Goal: Communication & Community: Answer question/provide support

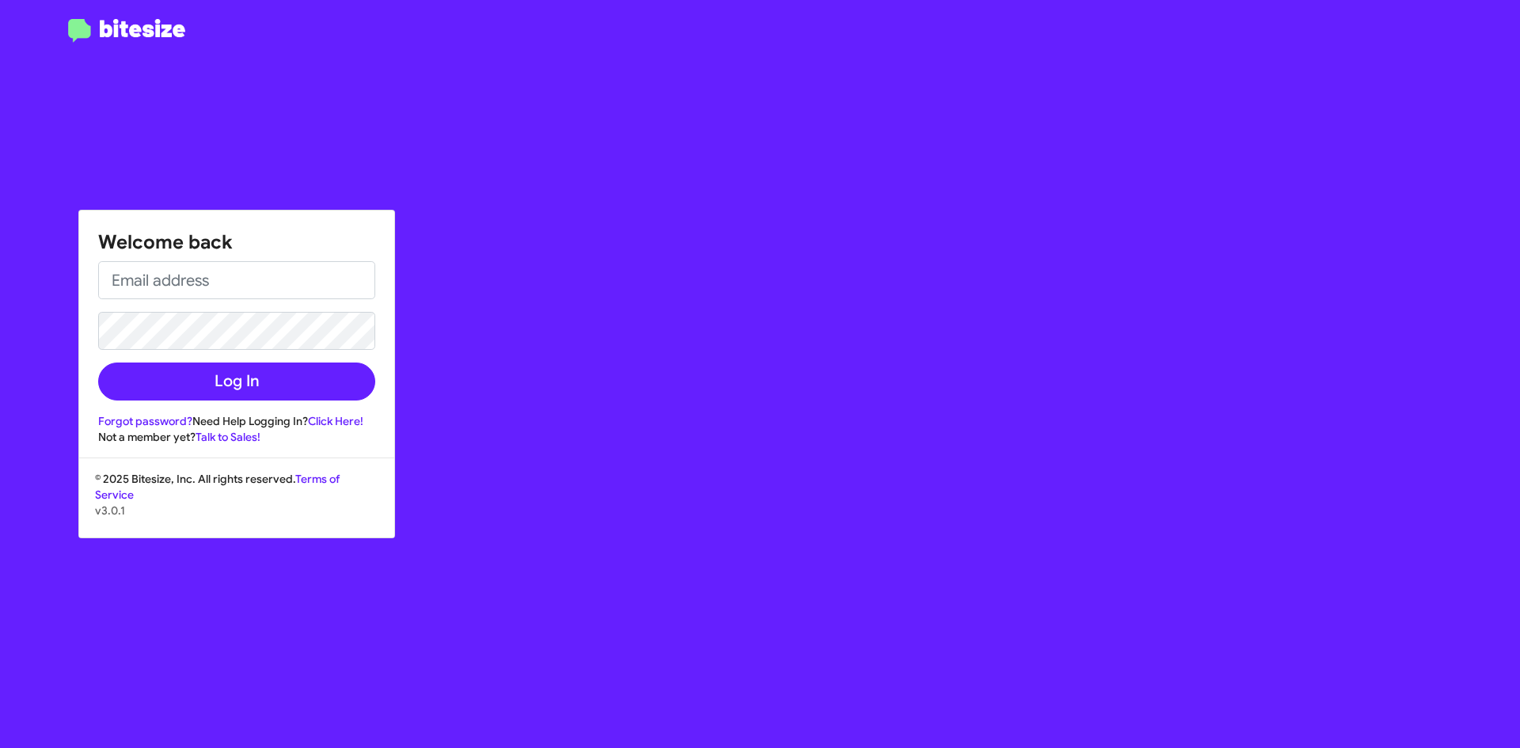
click at [236, 260] on div "Welcome back Log In Forgot password? Need Help Logging In? Click Here! Not a me…" at bounding box center [236, 328] width 315 height 234
click at [236, 271] on input "email" at bounding box center [236, 280] width 277 height 38
type input "[EMAIL_ADDRESS][DOMAIN_NAME]"
click at [98, 362] on button "Log In" at bounding box center [236, 381] width 277 height 38
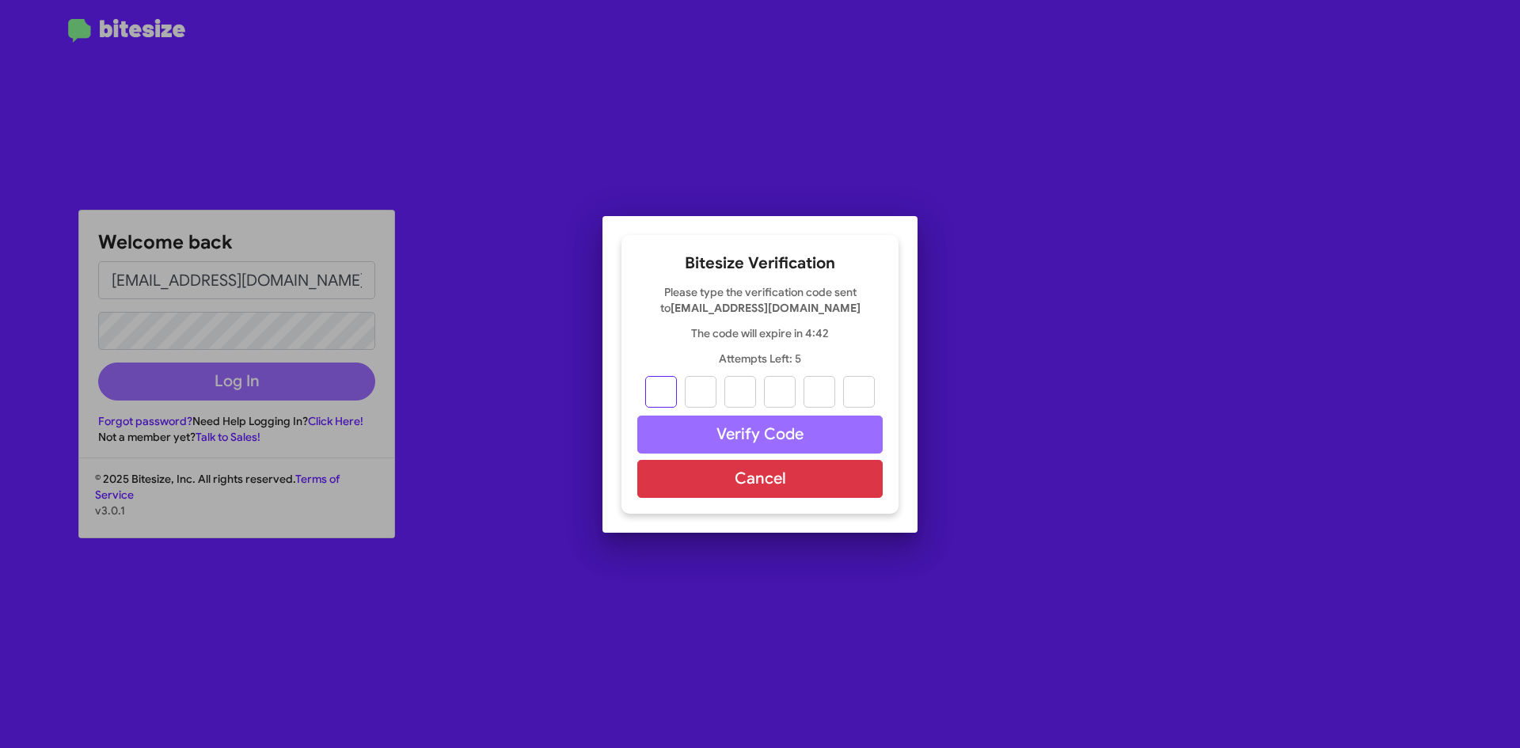
type input "8"
type input "3"
type input "4"
type input "8"
type input "6"
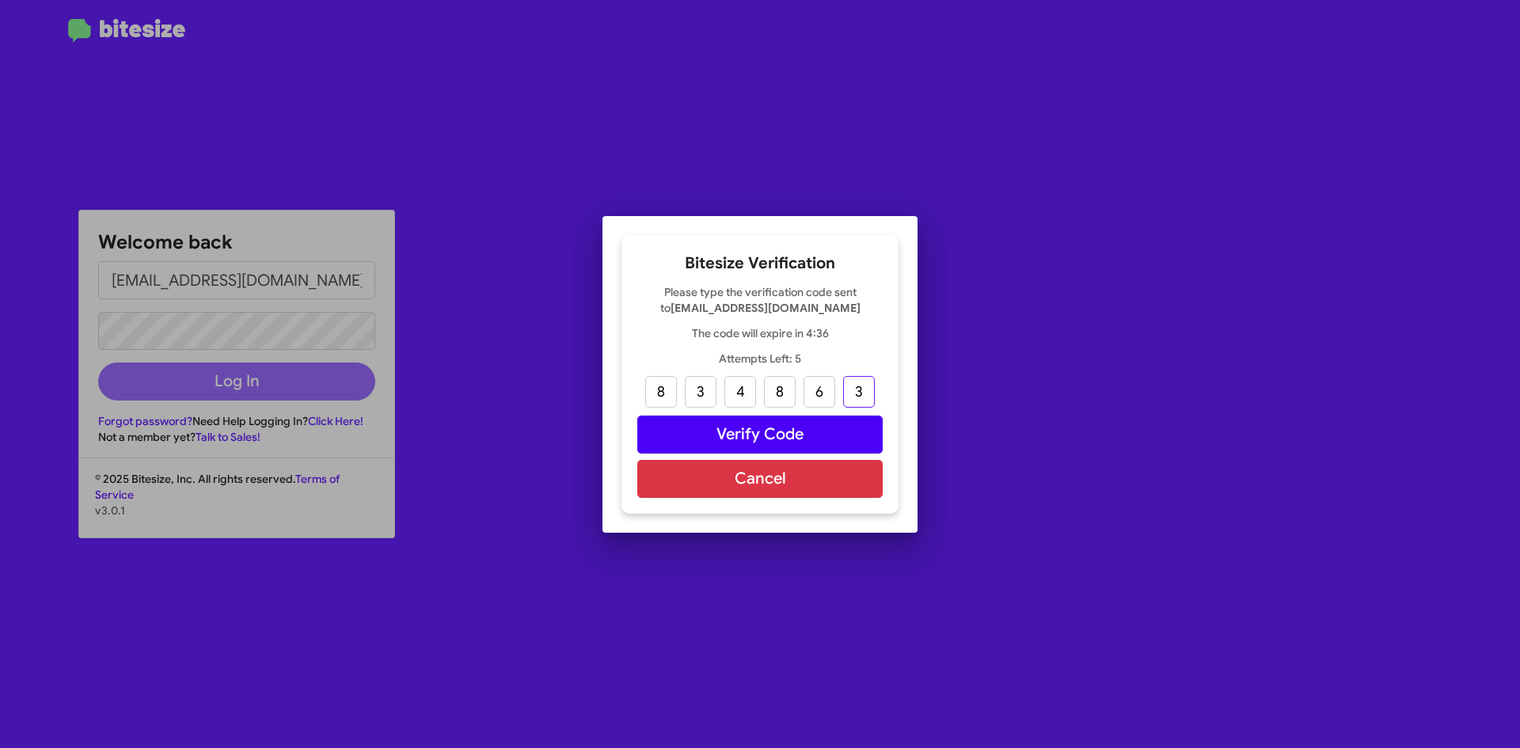
type input "3"
click at [766, 431] on button "Verify Code" at bounding box center [759, 434] width 245 height 38
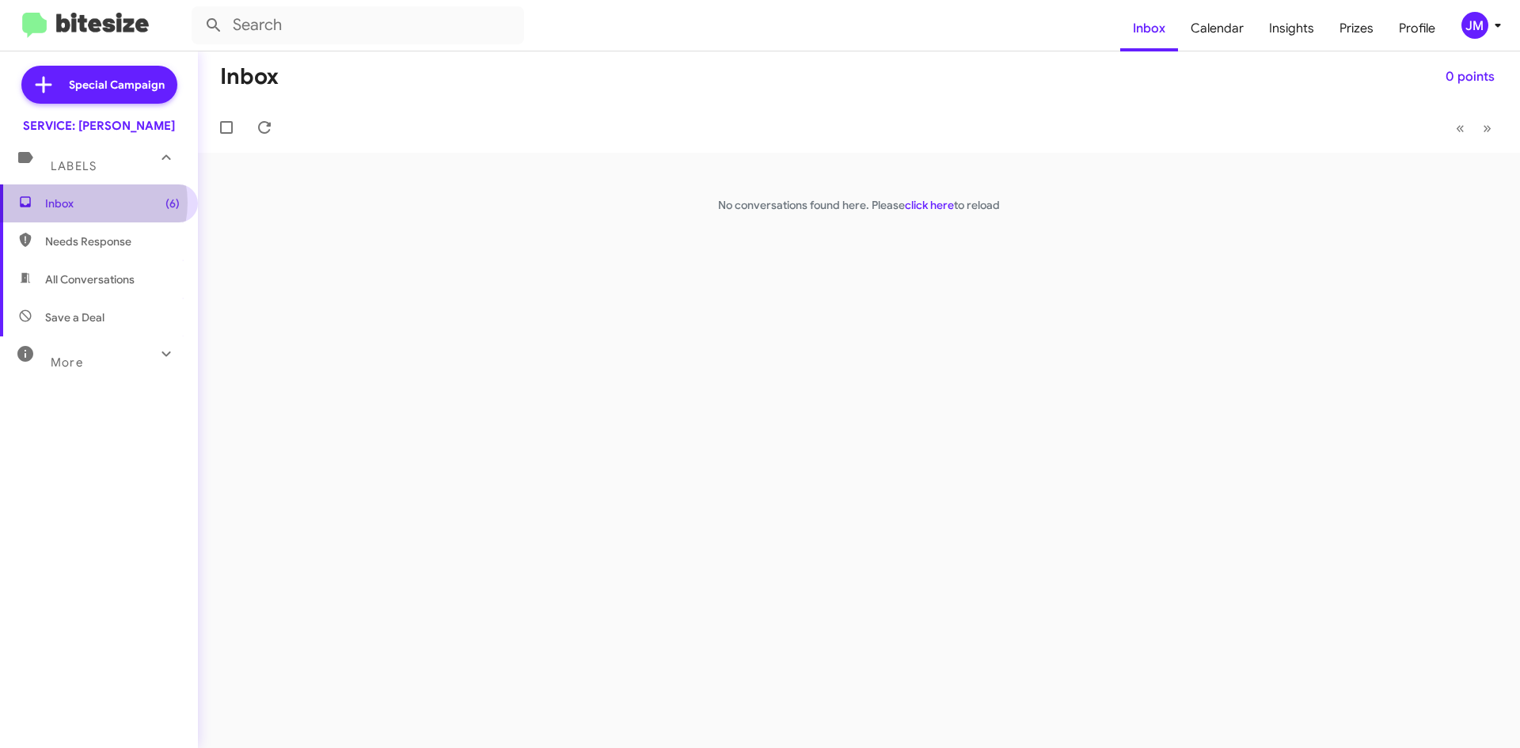
click at [86, 203] on span "Inbox (6)" at bounding box center [112, 203] width 135 height 16
click at [924, 204] on link "click here" at bounding box center [929, 205] width 49 height 14
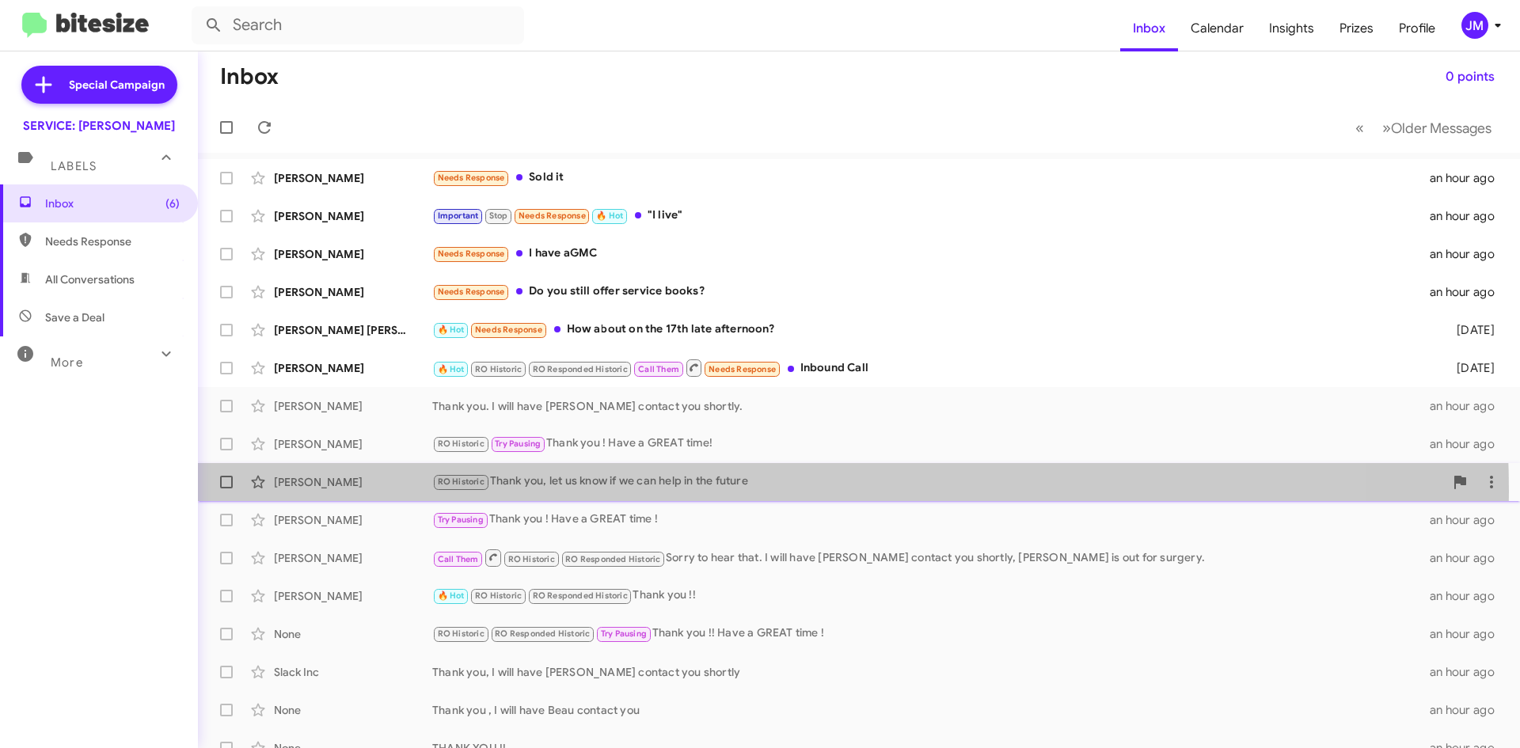
click at [733, 491] on div "RO Historic Thank you, let us know if we can help in the future" at bounding box center [937, 481] width 1011 height 18
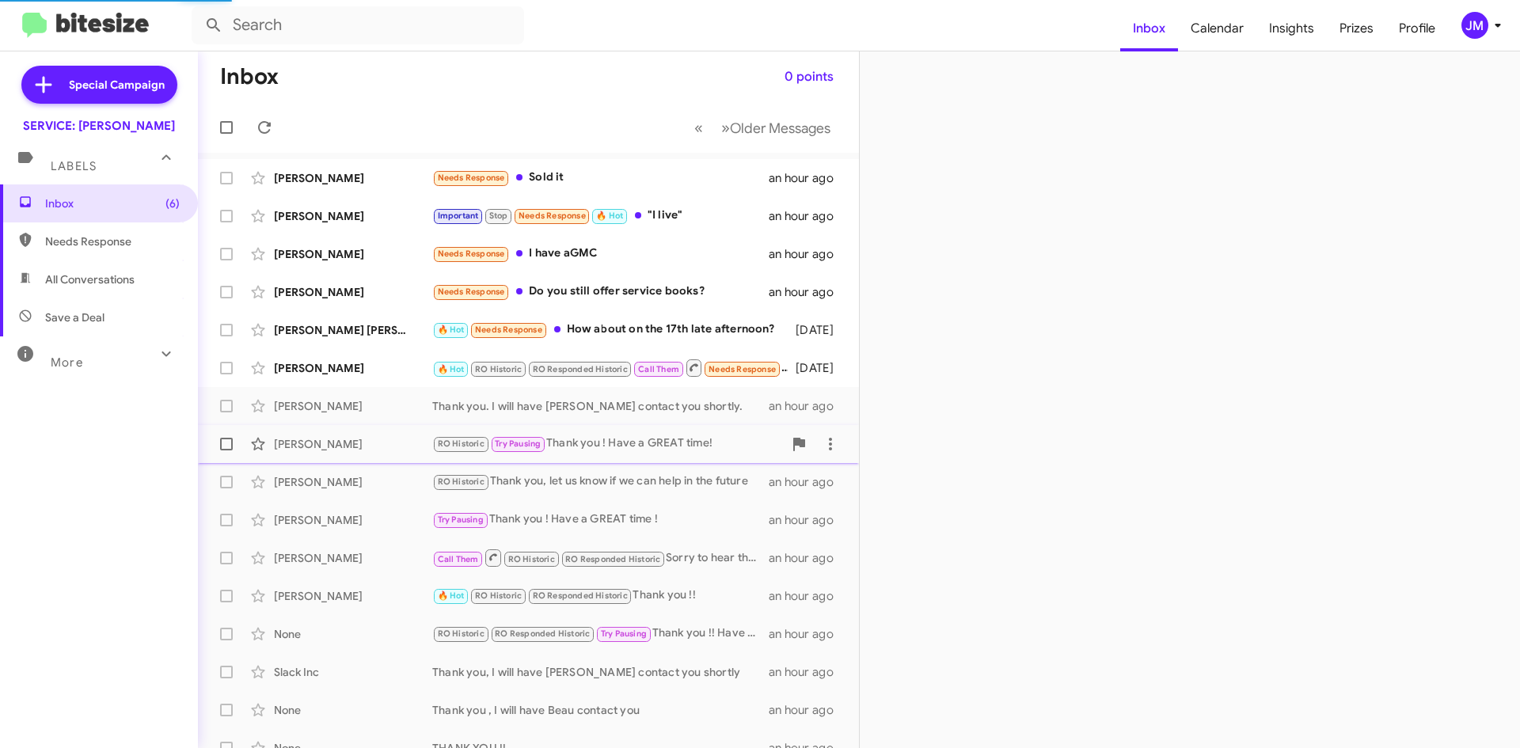
click at [651, 438] on div "RO Historic Try Pausing Thank you ! Have a GREAT time!" at bounding box center [607, 443] width 351 height 18
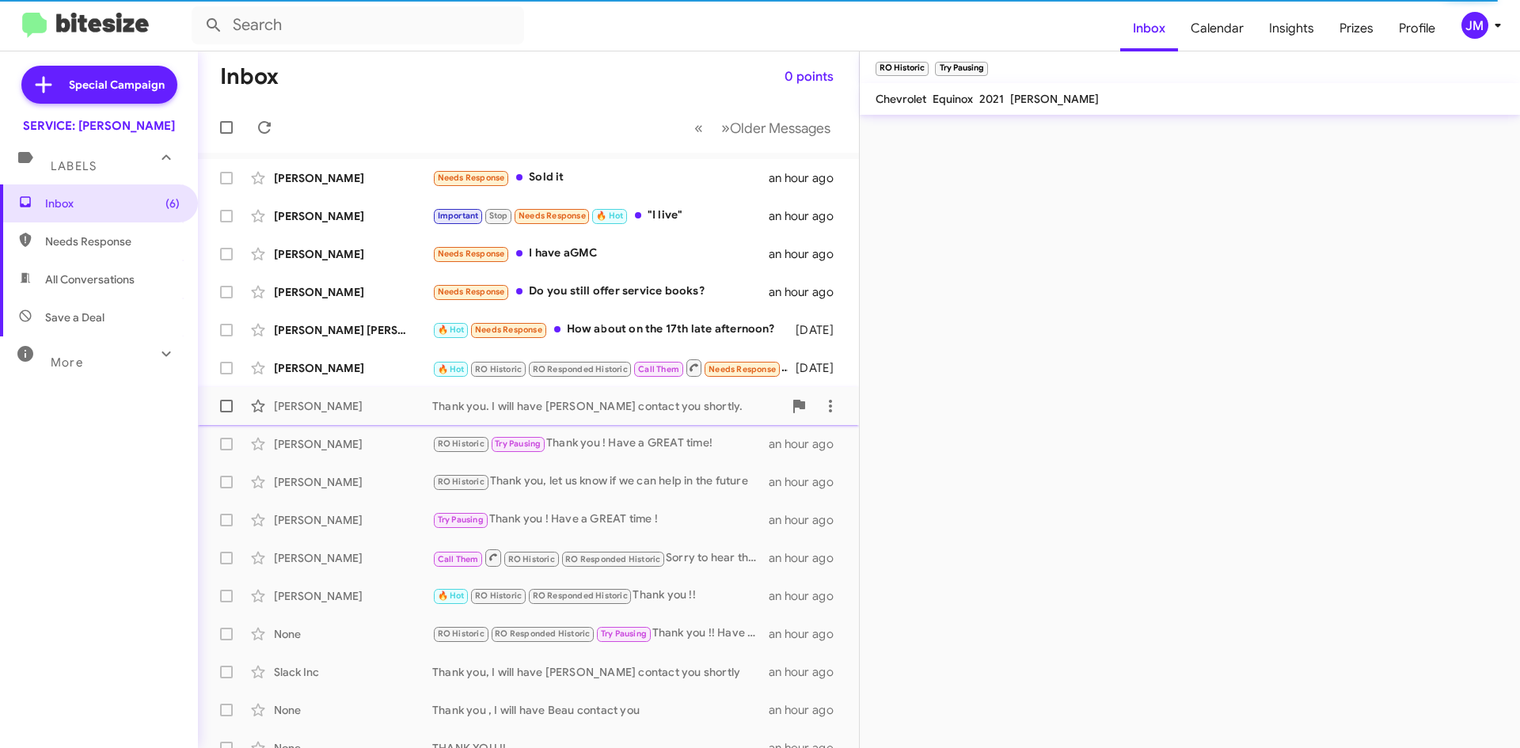
click at [623, 398] on div "Thank you. I will have [PERSON_NAME] contact you shortly." at bounding box center [607, 406] width 351 height 16
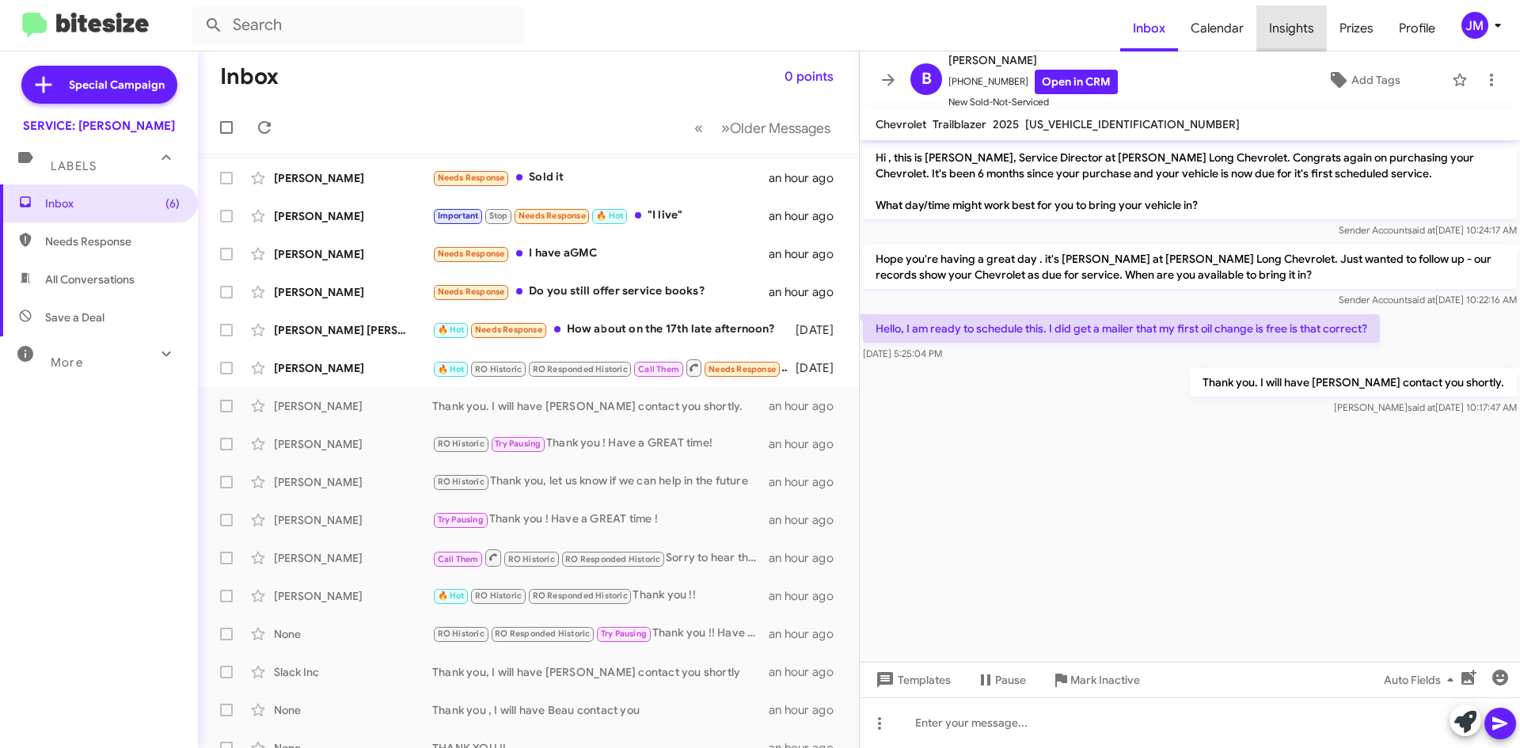
click at [1280, 21] on span "Insights" at bounding box center [1291, 29] width 70 height 46
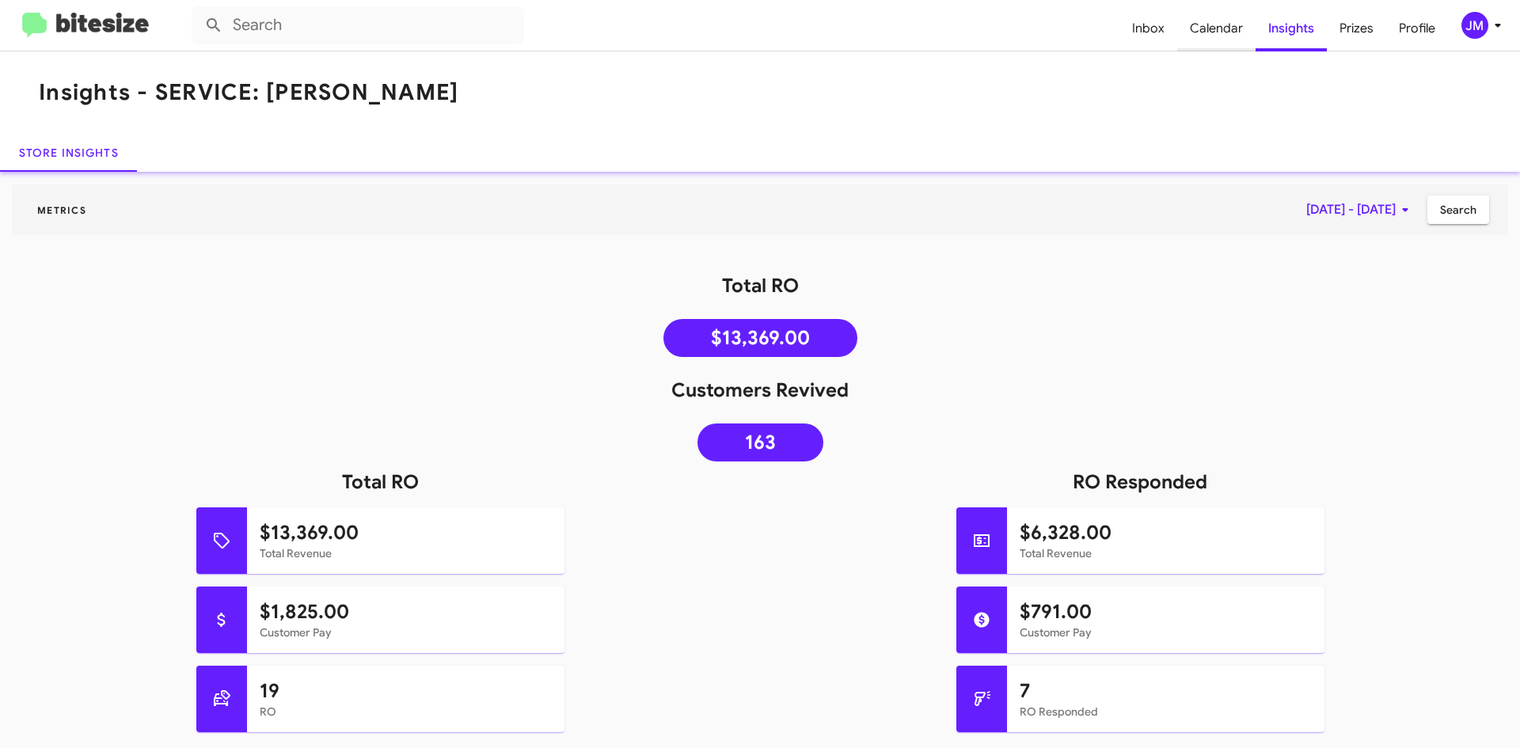
click at [1207, 18] on span "Calendar" at bounding box center [1216, 29] width 78 height 46
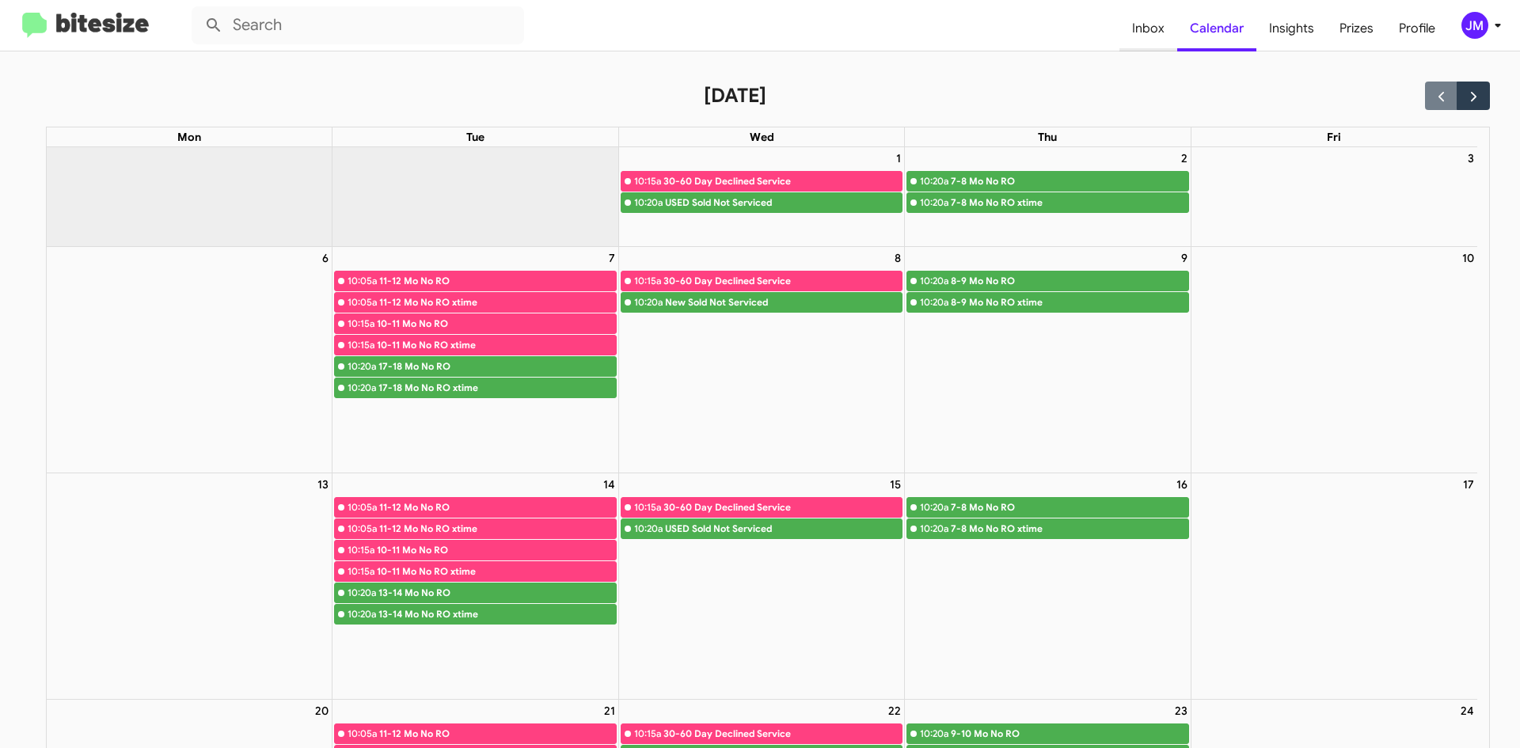
click at [1169, 25] on span "Inbox" at bounding box center [1148, 29] width 58 height 46
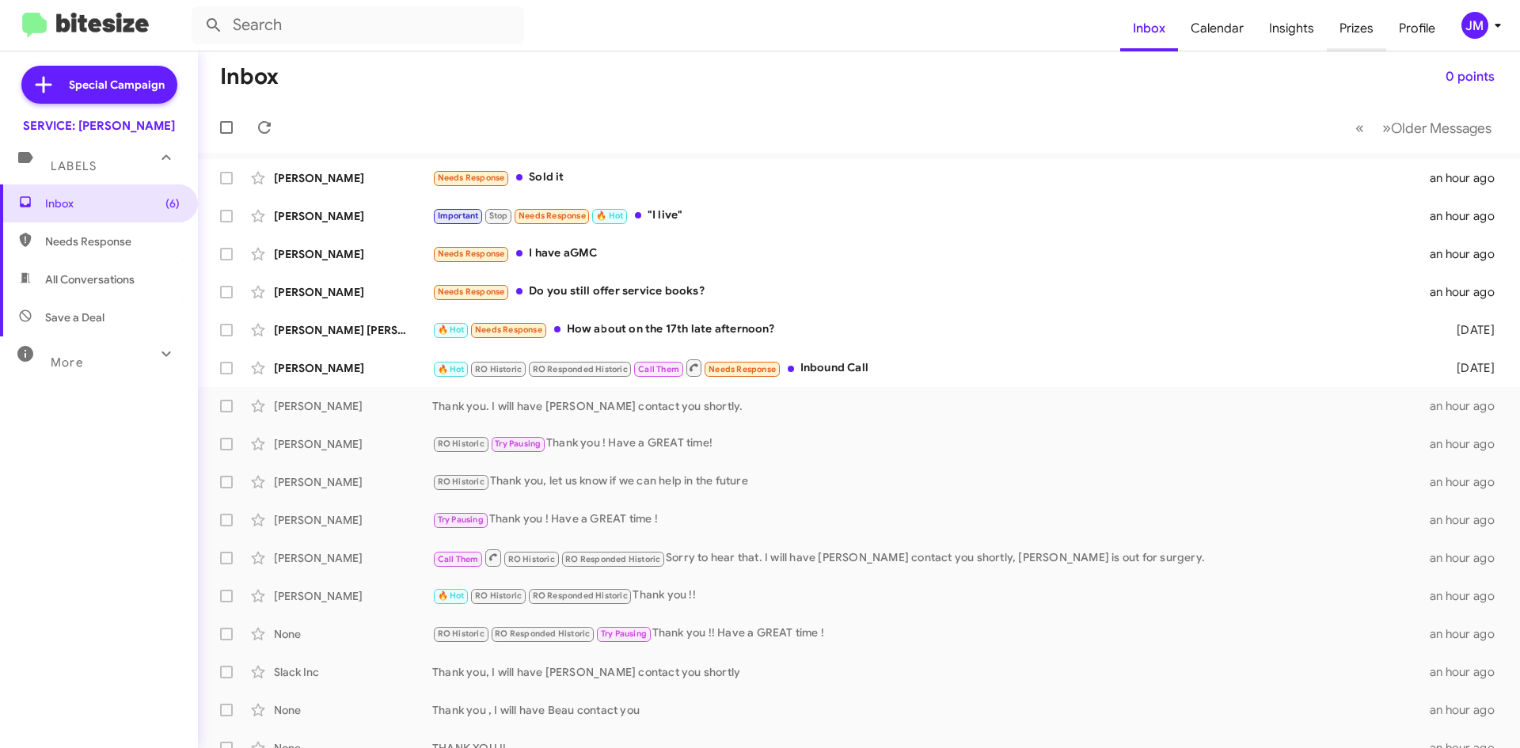
click at [1360, 28] on span "Prizes" at bounding box center [1355, 29] width 59 height 46
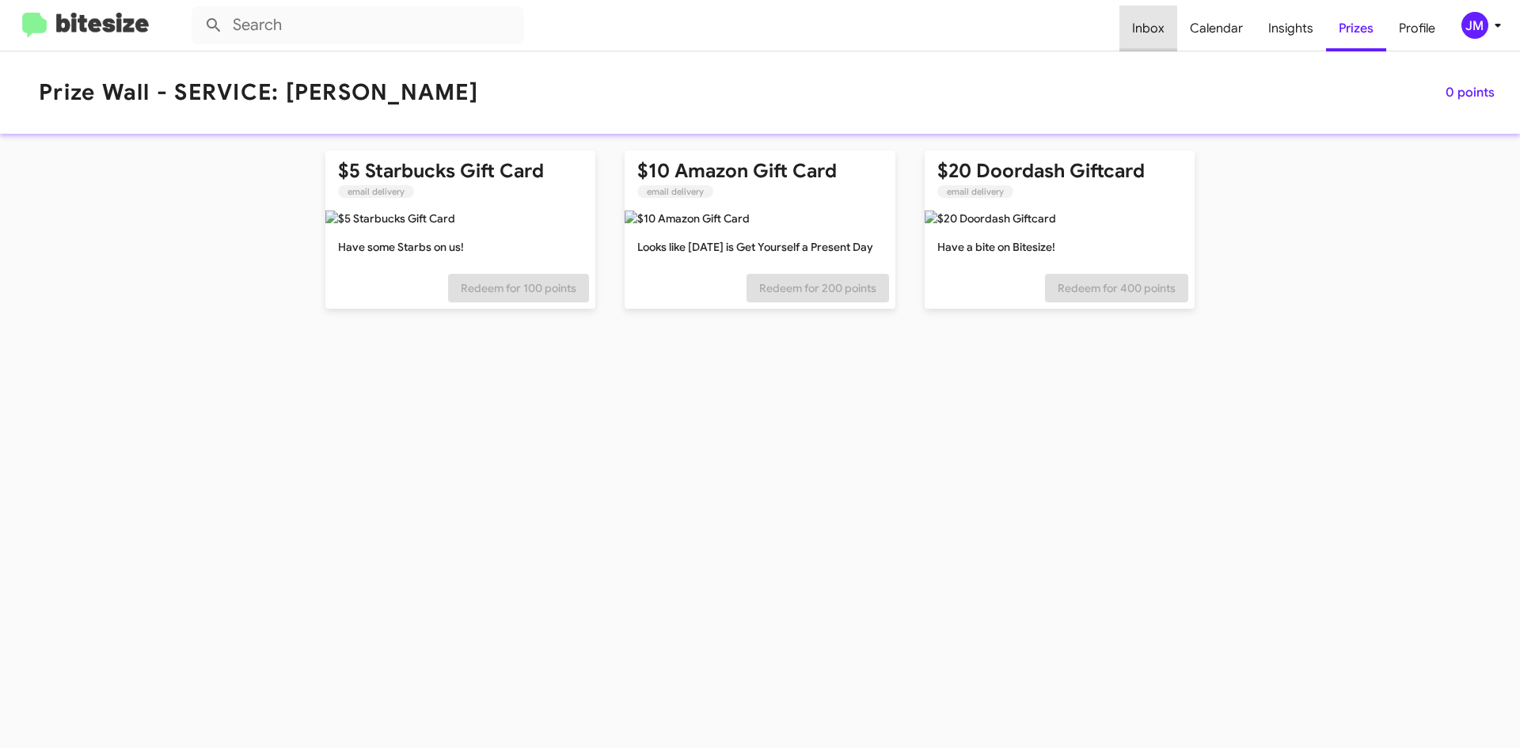
click at [1164, 31] on span "Inbox" at bounding box center [1148, 29] width 58 height 46
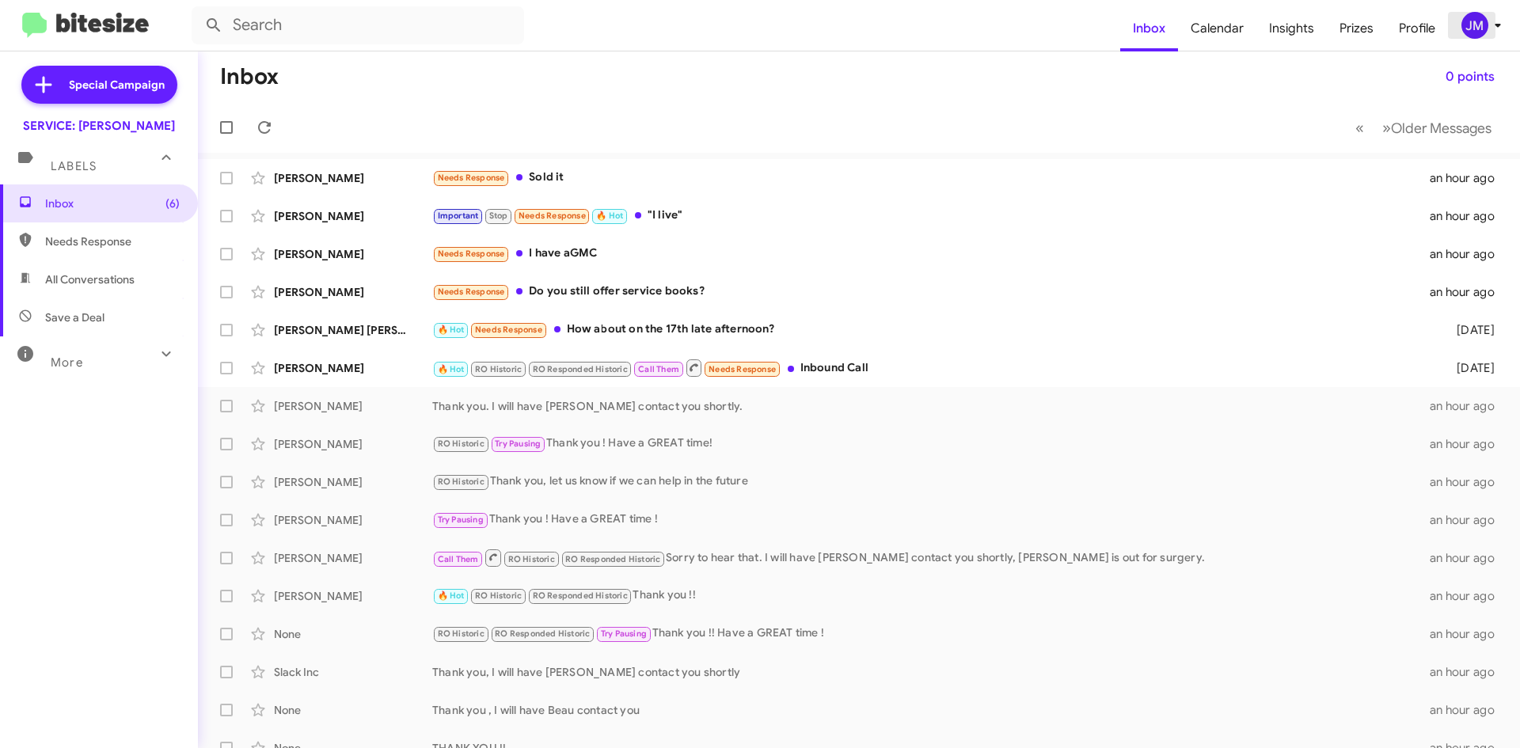
click at [1484, 39] on mat-toolbar "Inbox Calendar Insights Prizes Profile [PERSON_NAME]" at bounding box center [760, 25] width 1520 height 51
click at [1485, 32] on div "JM" at bounding box center [1474, 25] width 27 height 27
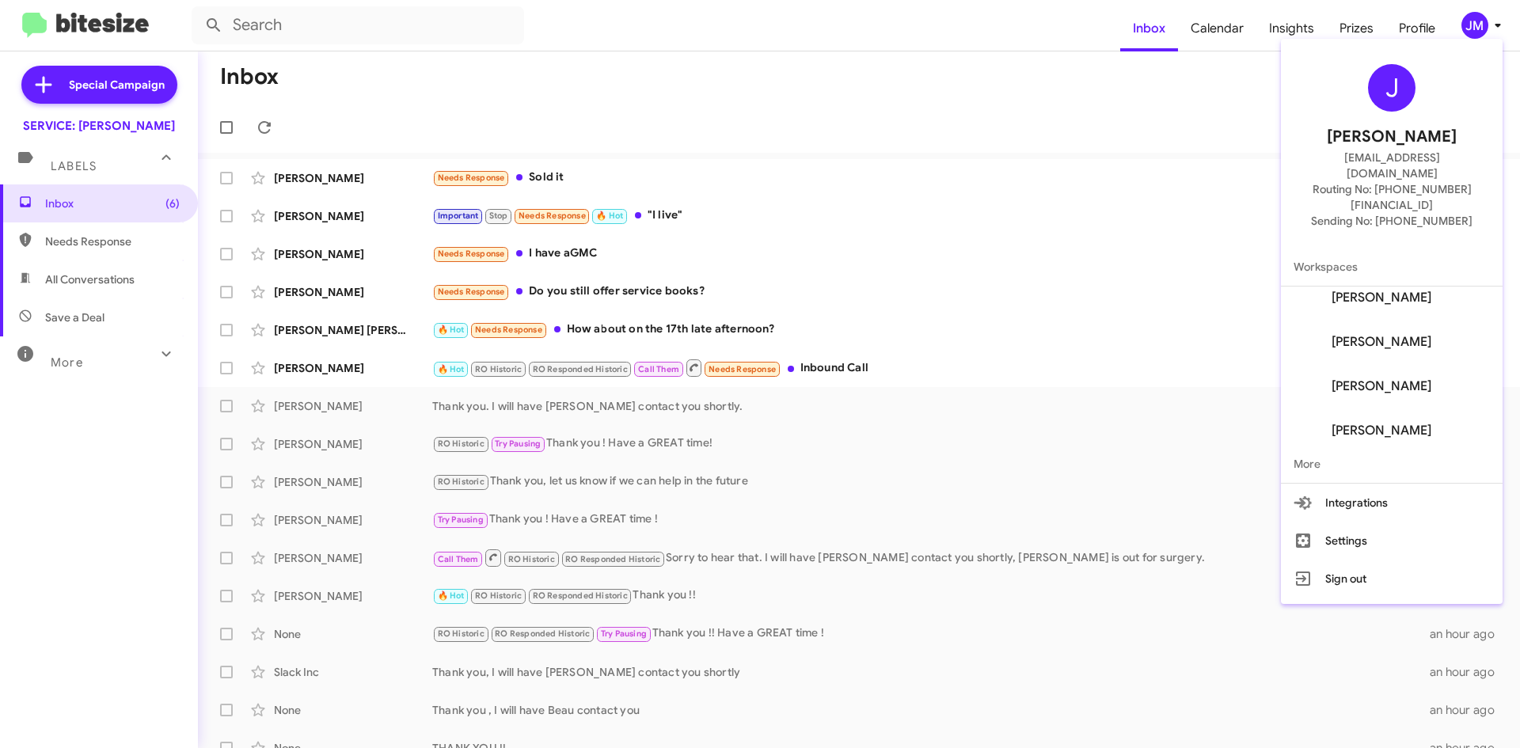
scroll to position [108, 0]
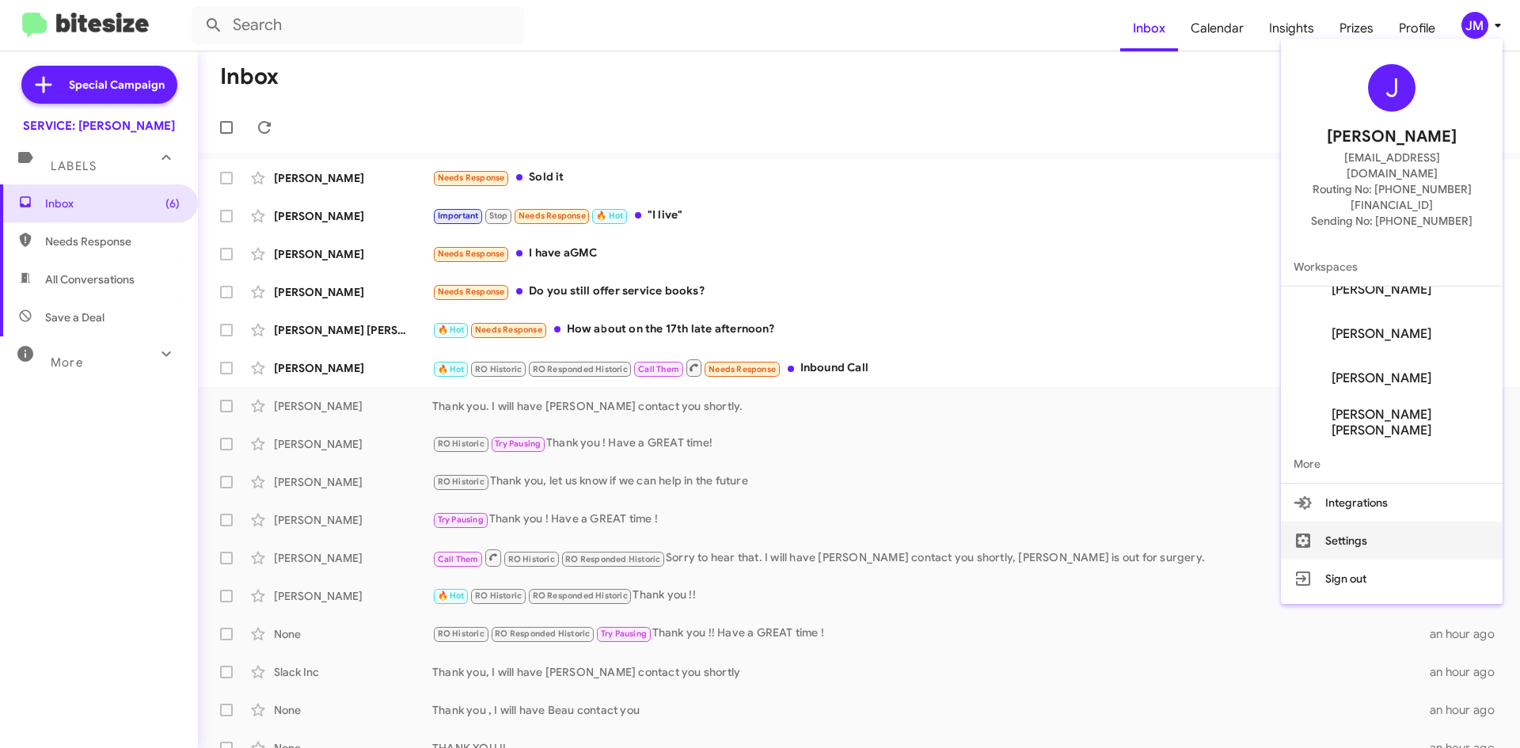
click at [1399, 522] on button "Settings" at bounding box center [1392, 541] width 222 height 38
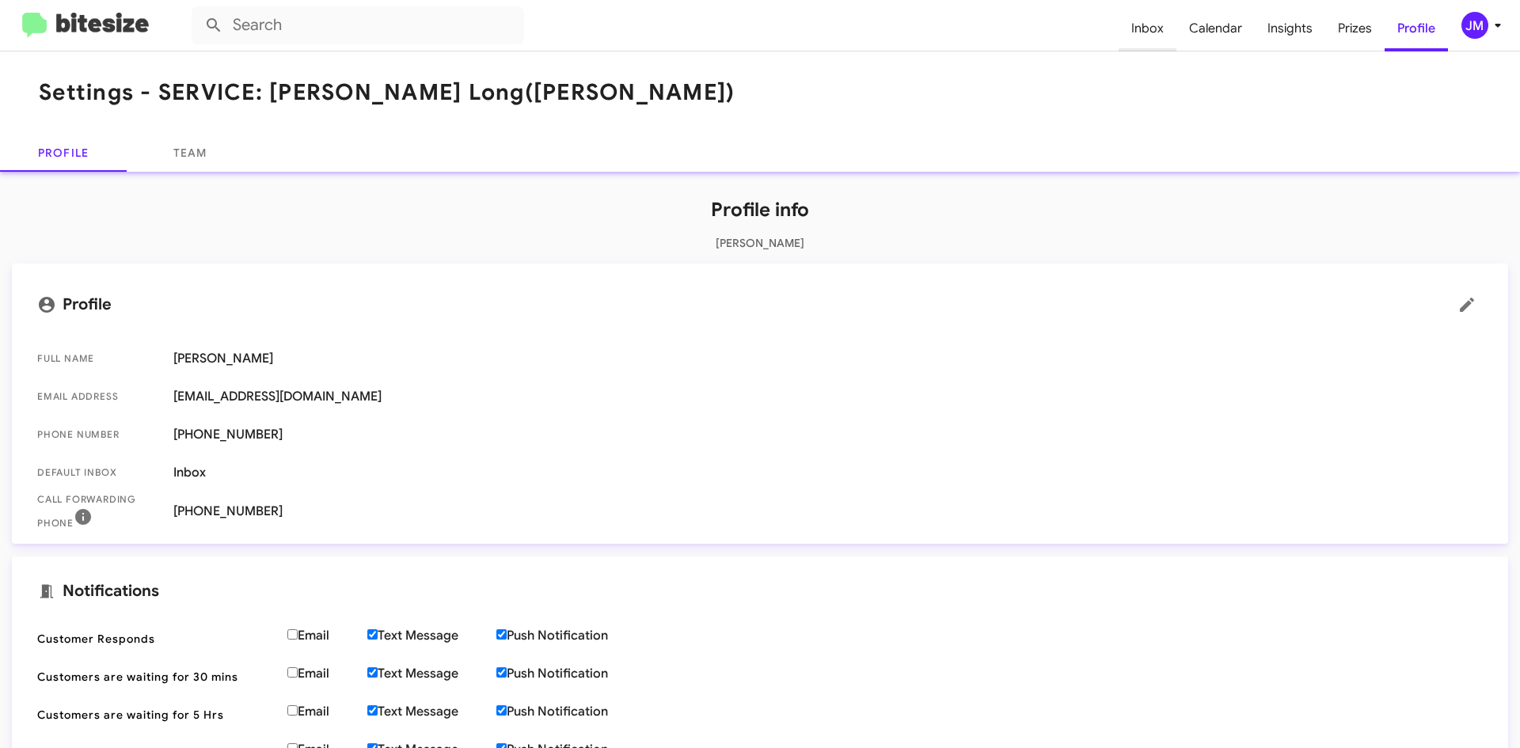
click at [1174, 32] on span "Inbox" at bounding box center [1147, 29] width 58 height 46
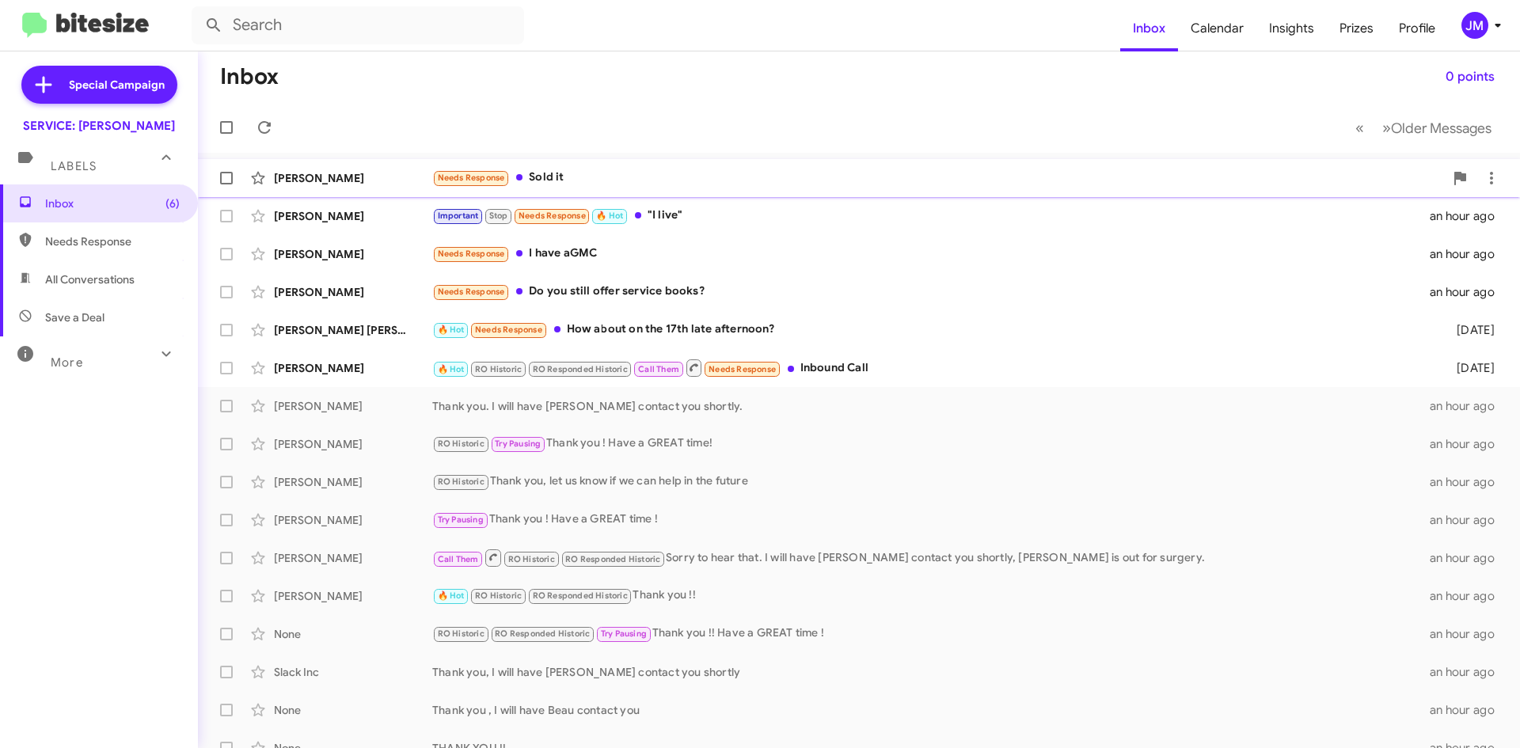
click at [769, 179] on div "Needs Response Sold it" at bounding box center [937, 178] width 1011 height 18
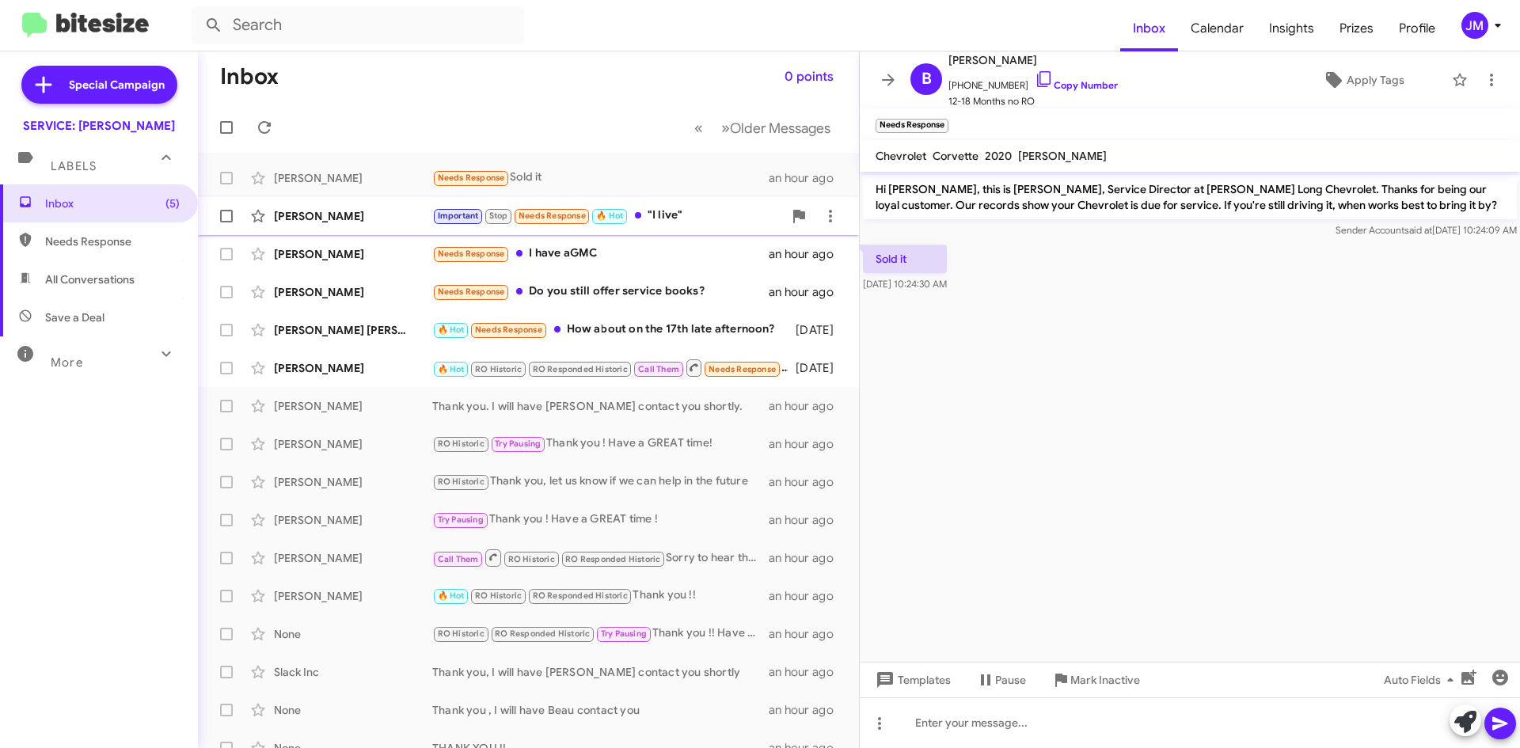
click at [522, 209] on small "Needs Response" at bounding box center [551, 216] width 74 height 15
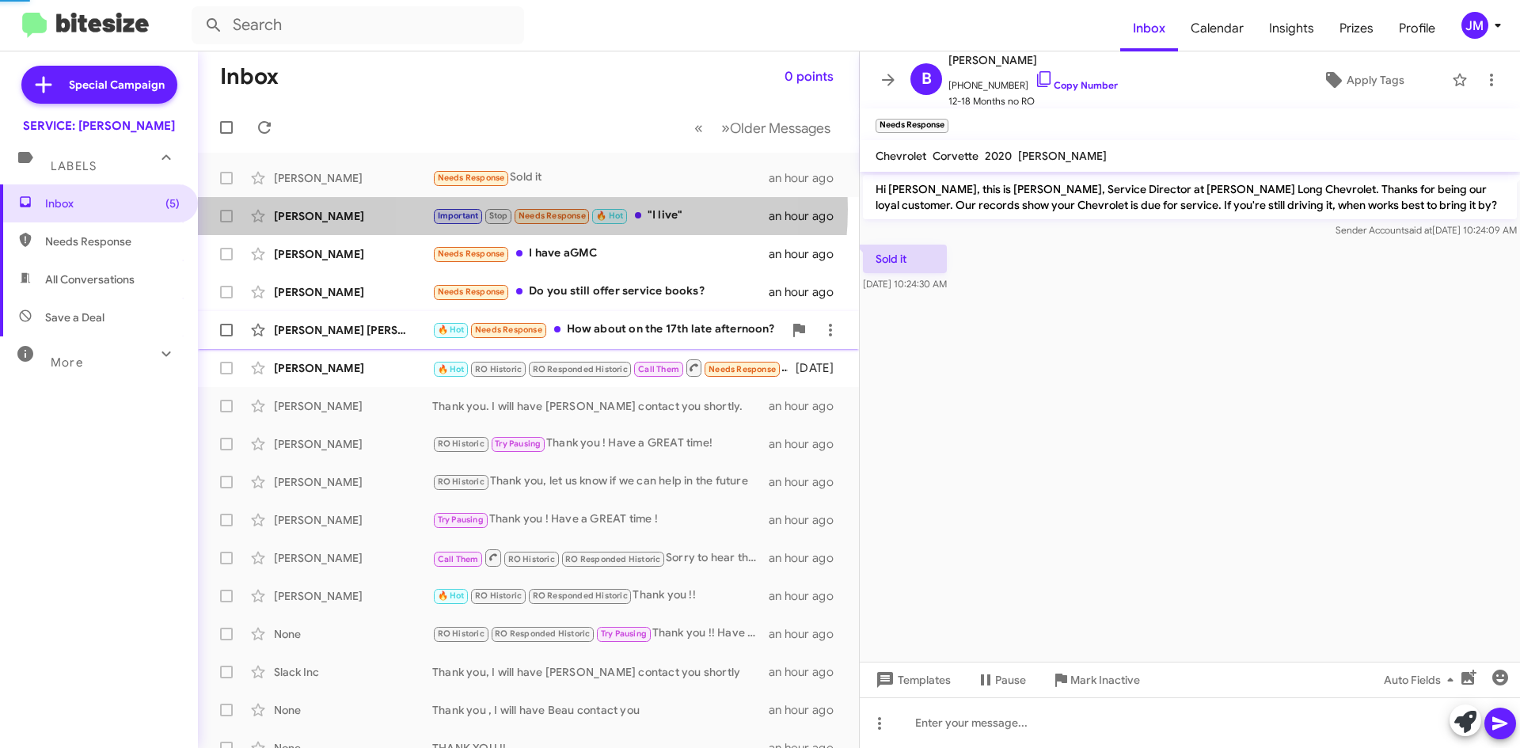
scroll to position [451, 0]
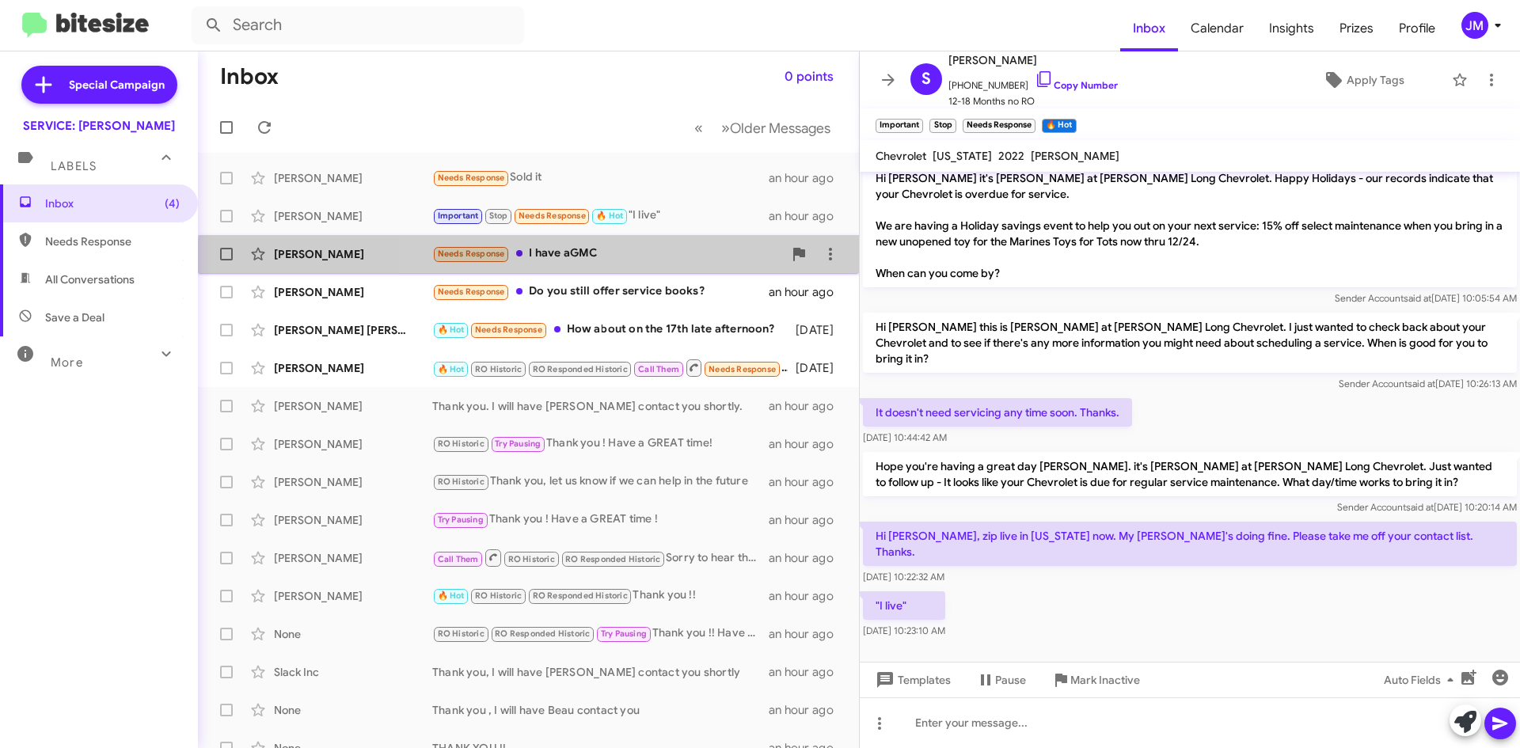
click at [685, 266] on div "[PERSON_NAME] Needs Response I have aGMC an hour ago" at bounding box center [529, 254] width 636 height 32
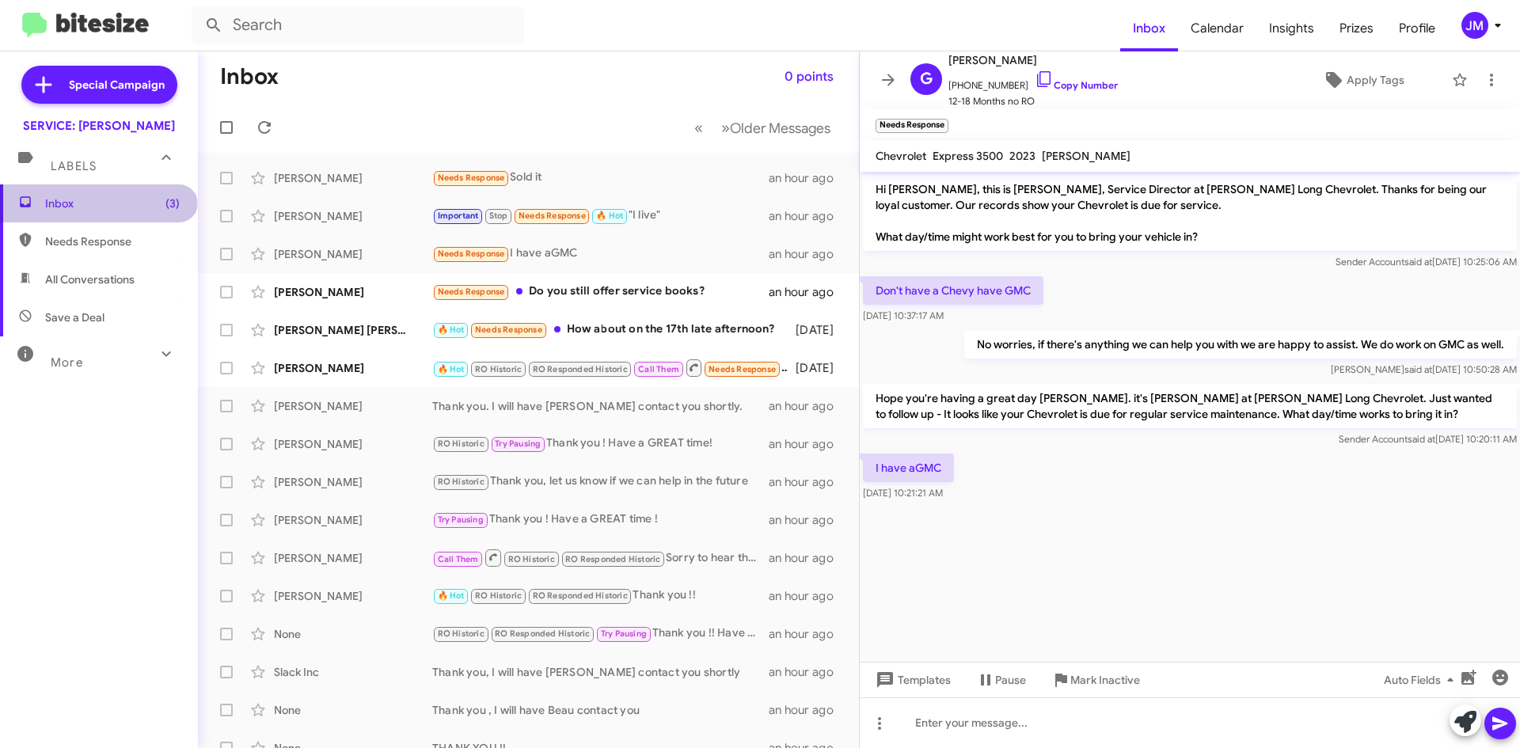
click at [97, 207] on span "Inbox (3)" at bounding box center [112, 203] width 135 height 16
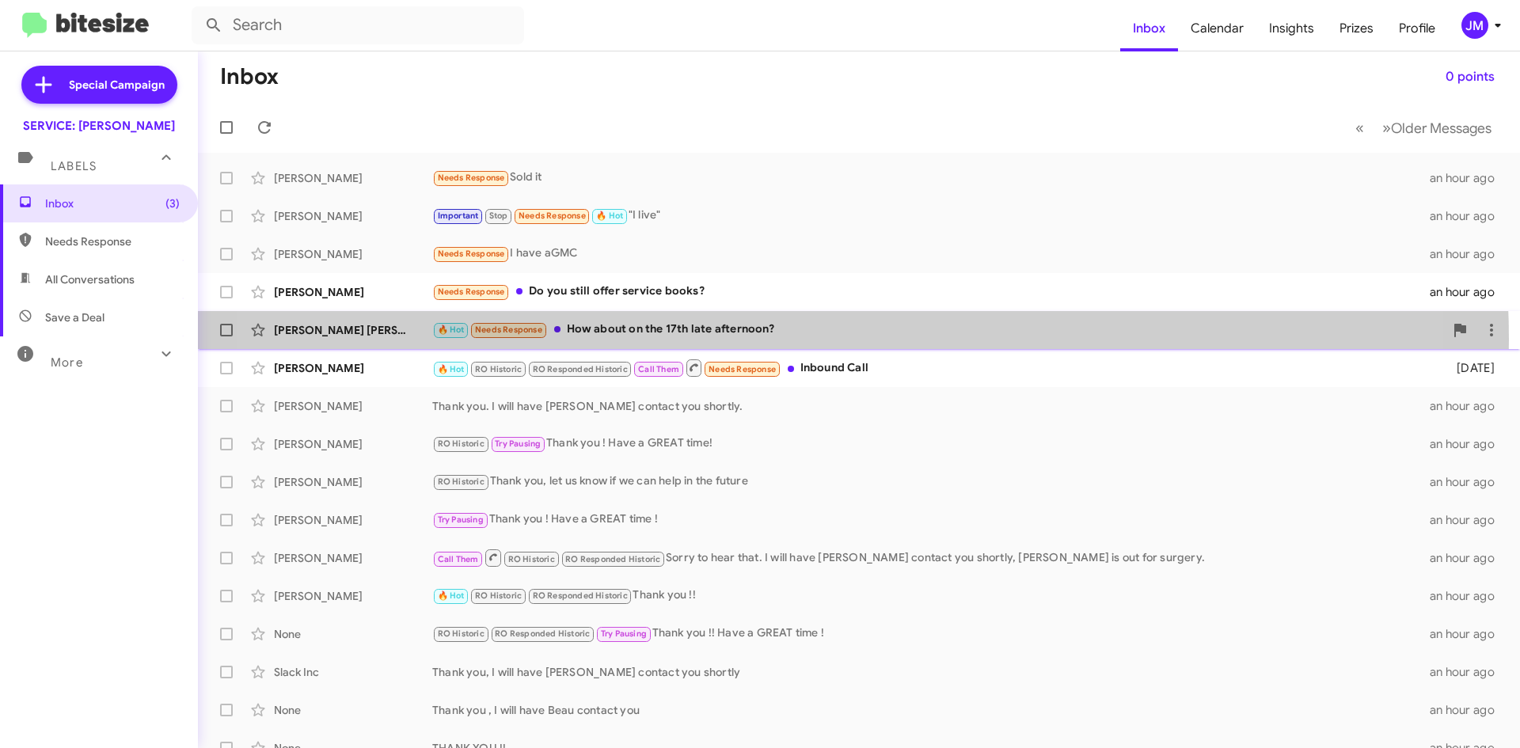
click at [772, 340] on div "[PERSON_NAME] [PERSON_NAME] 🔥 Hot Needs Response How about on the 17th late aft…" at bounding box center [859, 330] width 1296 height 32
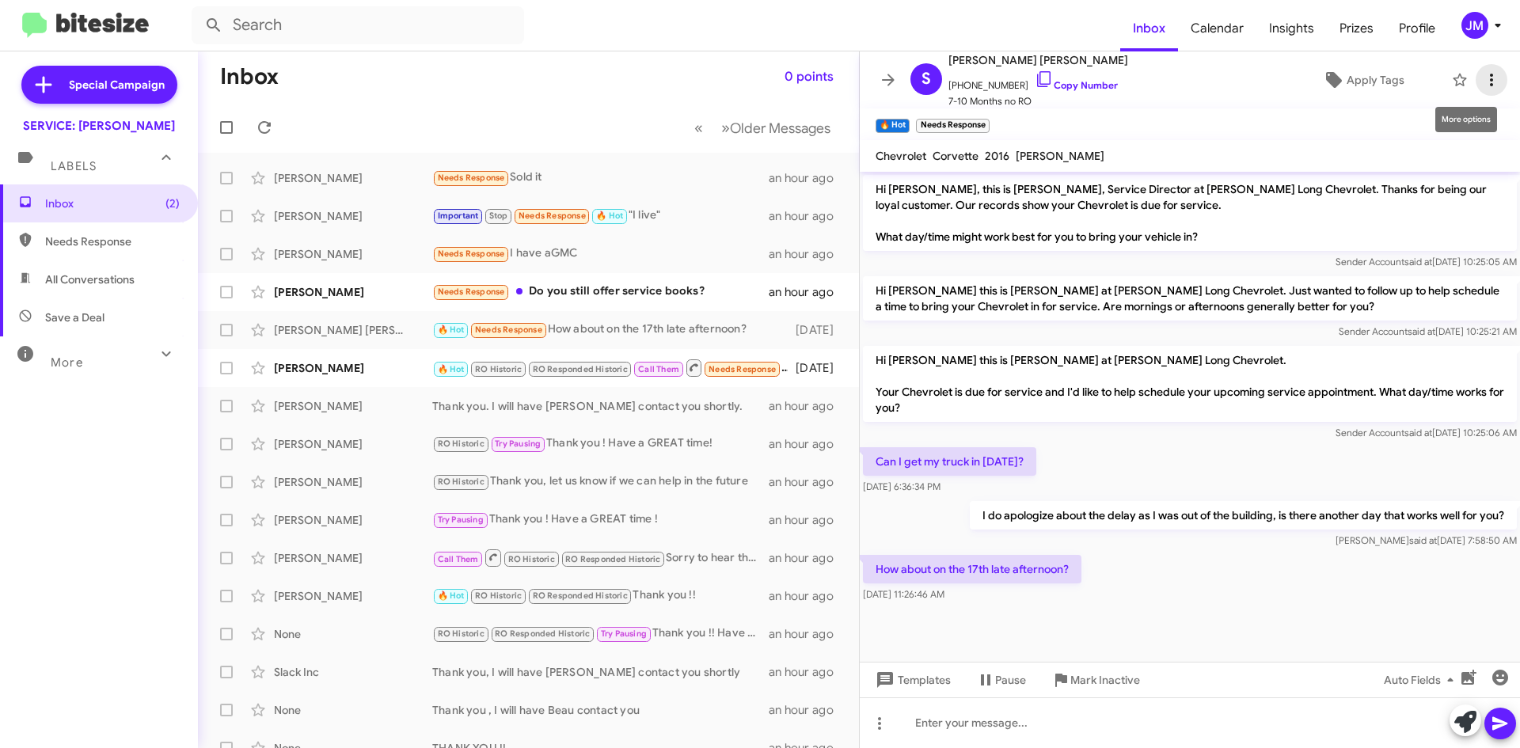
click at [1482, 74] on icon at bounding box center [1491, 79] width 19 height 19
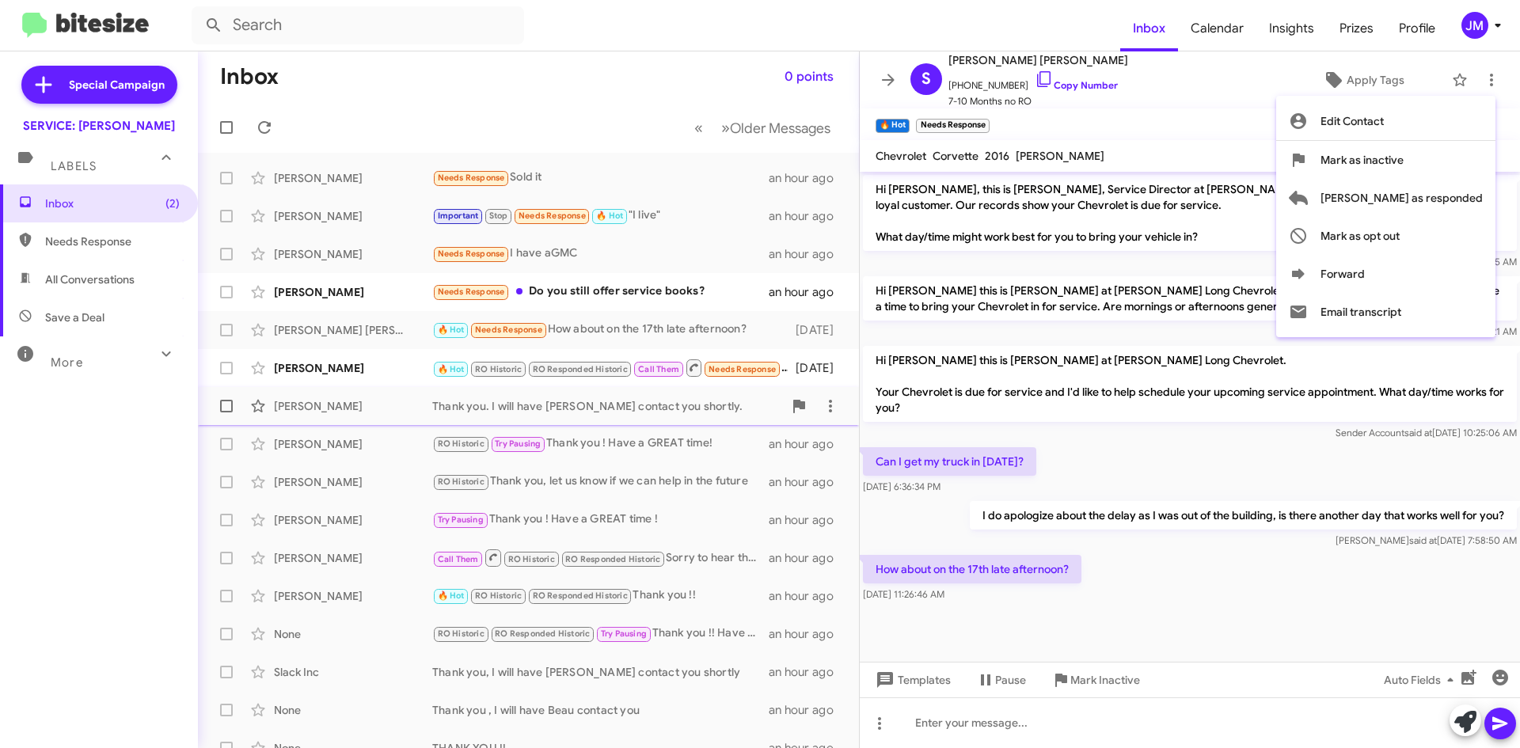
click at [550, 393] on div at bounding box center [760, 374] width 1520 height 748
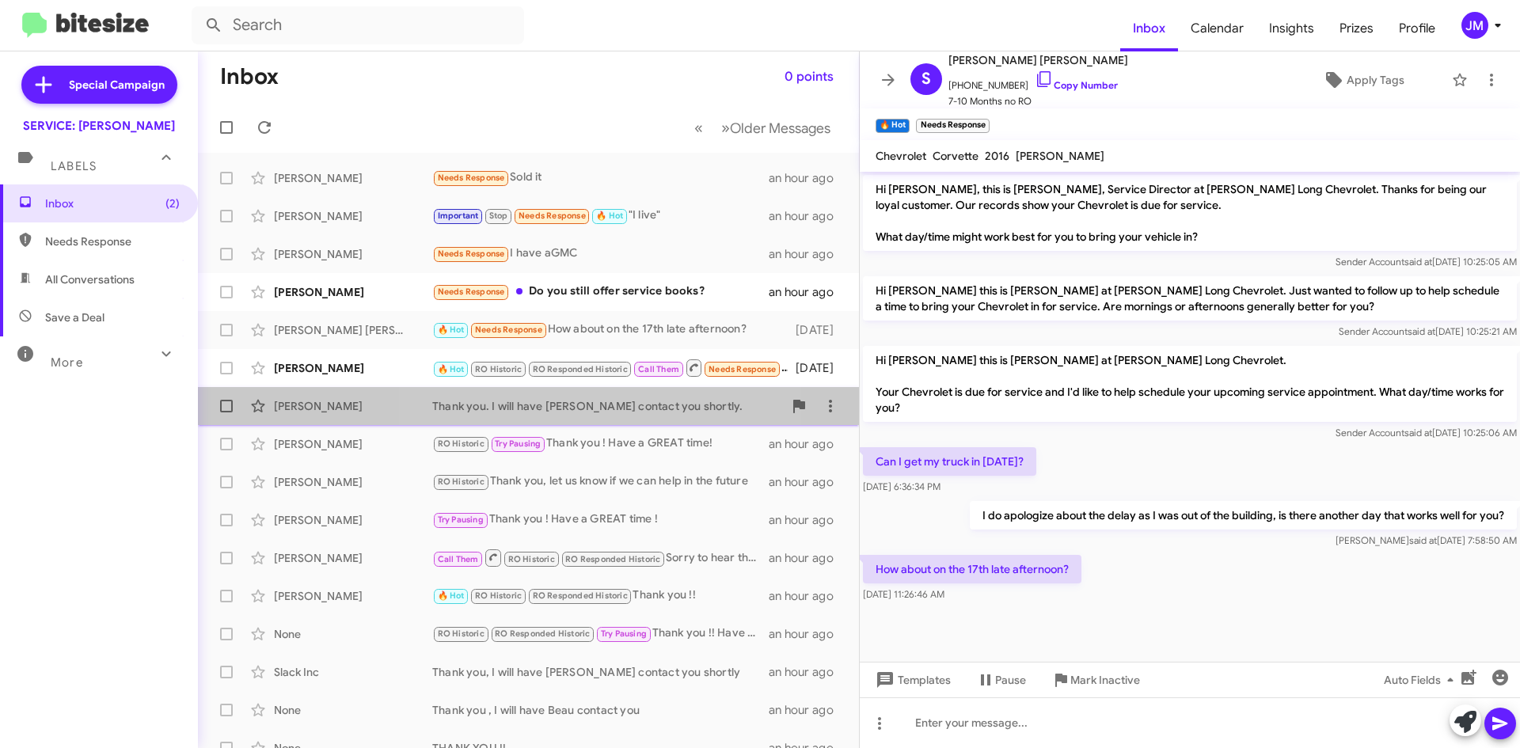
click at [563, 409] on div "Thank you. I will have [PERSON_NAME] contact you shortly." at bounding box center [607, 406] width 351 height 16
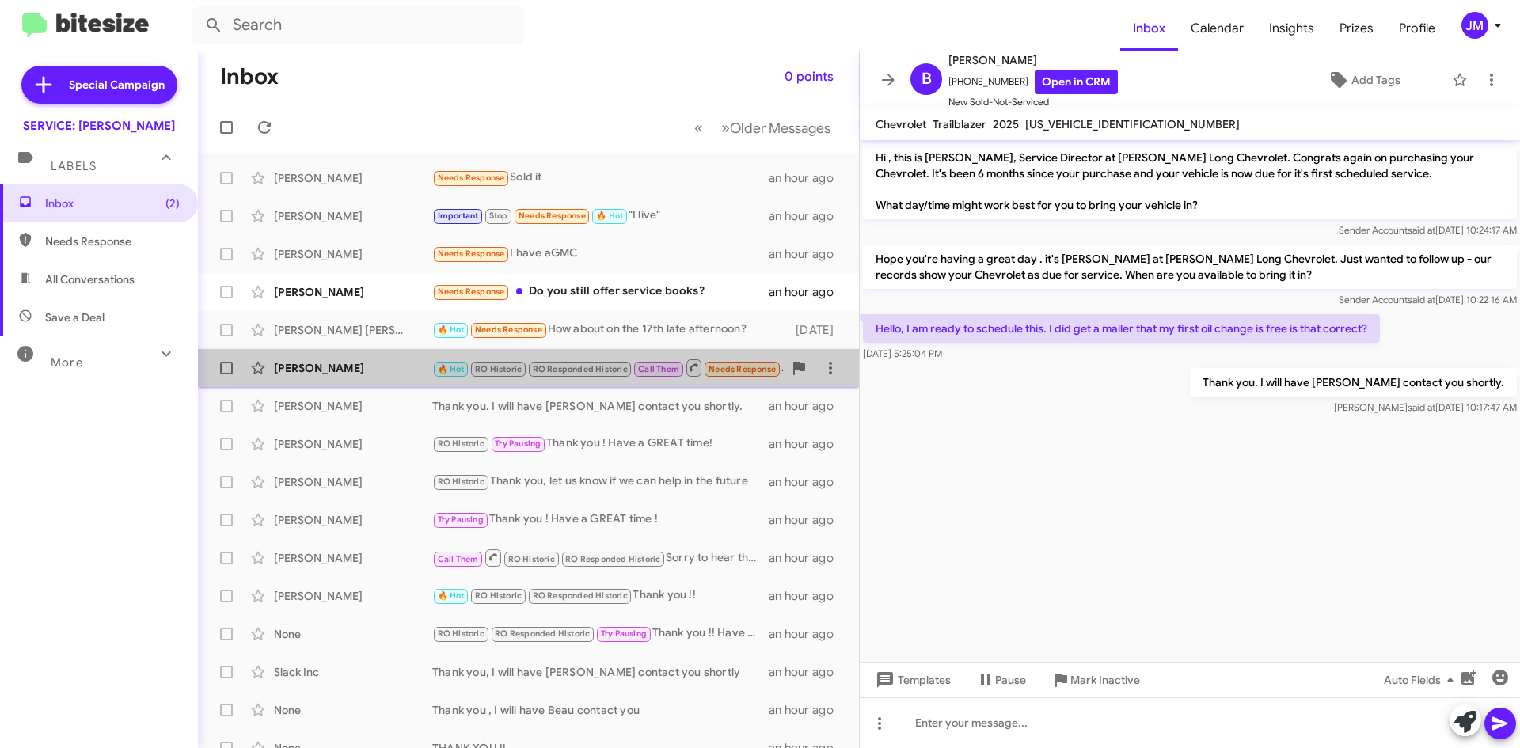
click at [682, 374] on small "Call Them" at bounding box center [658, 369] width 48 height 15
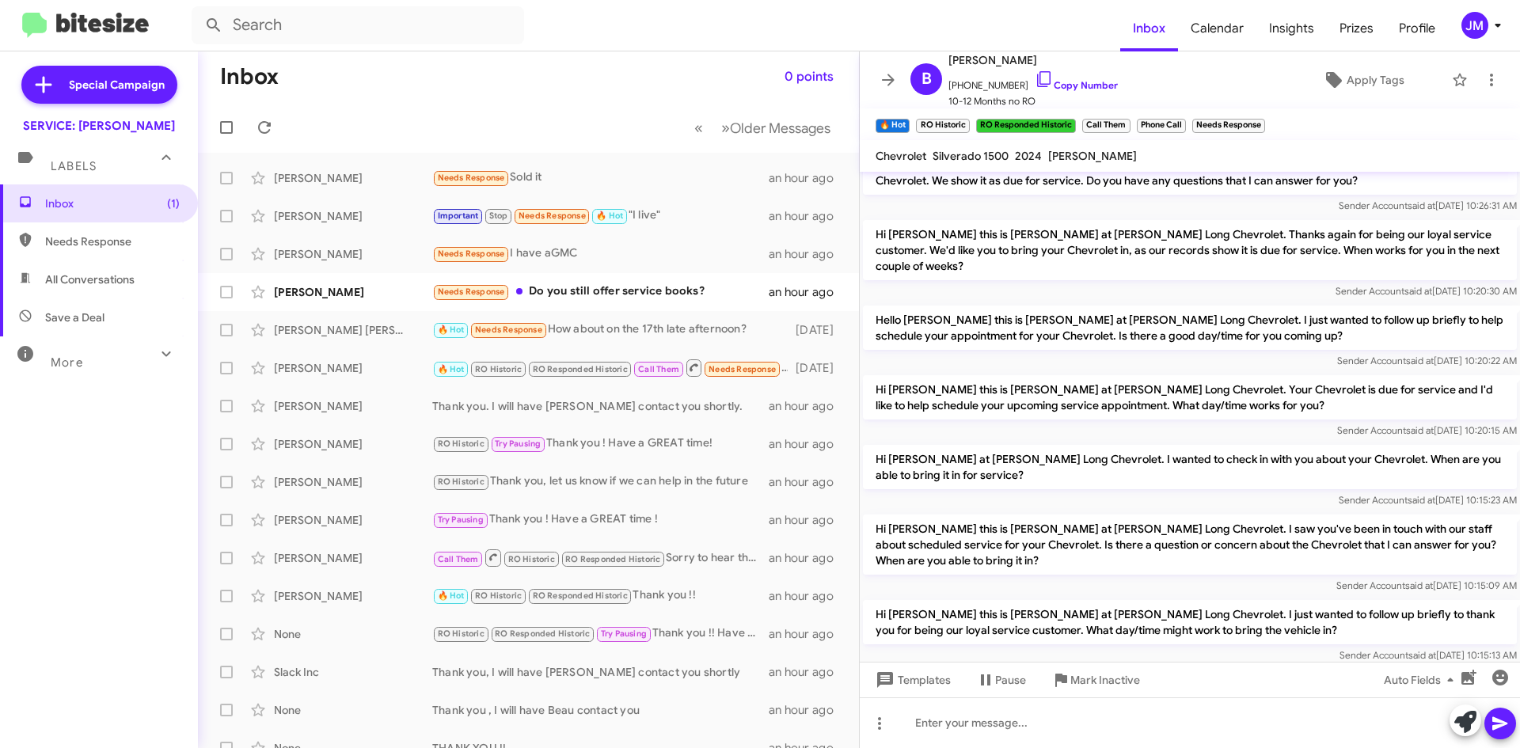
scroll to position [821, 0]
